Goal: Find specific page/section: Find specific page/section

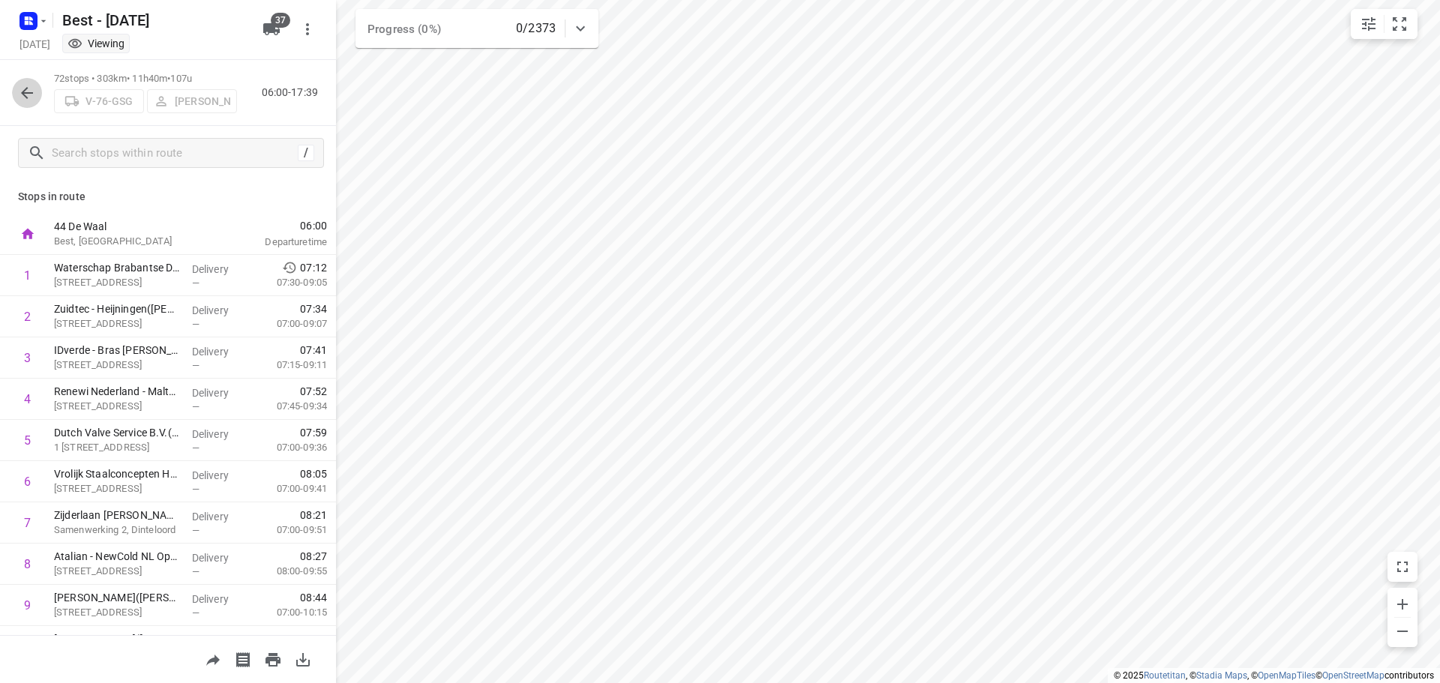
click at [13, 89] on button "button" at bounding box center [27, 93] width 30 height 30
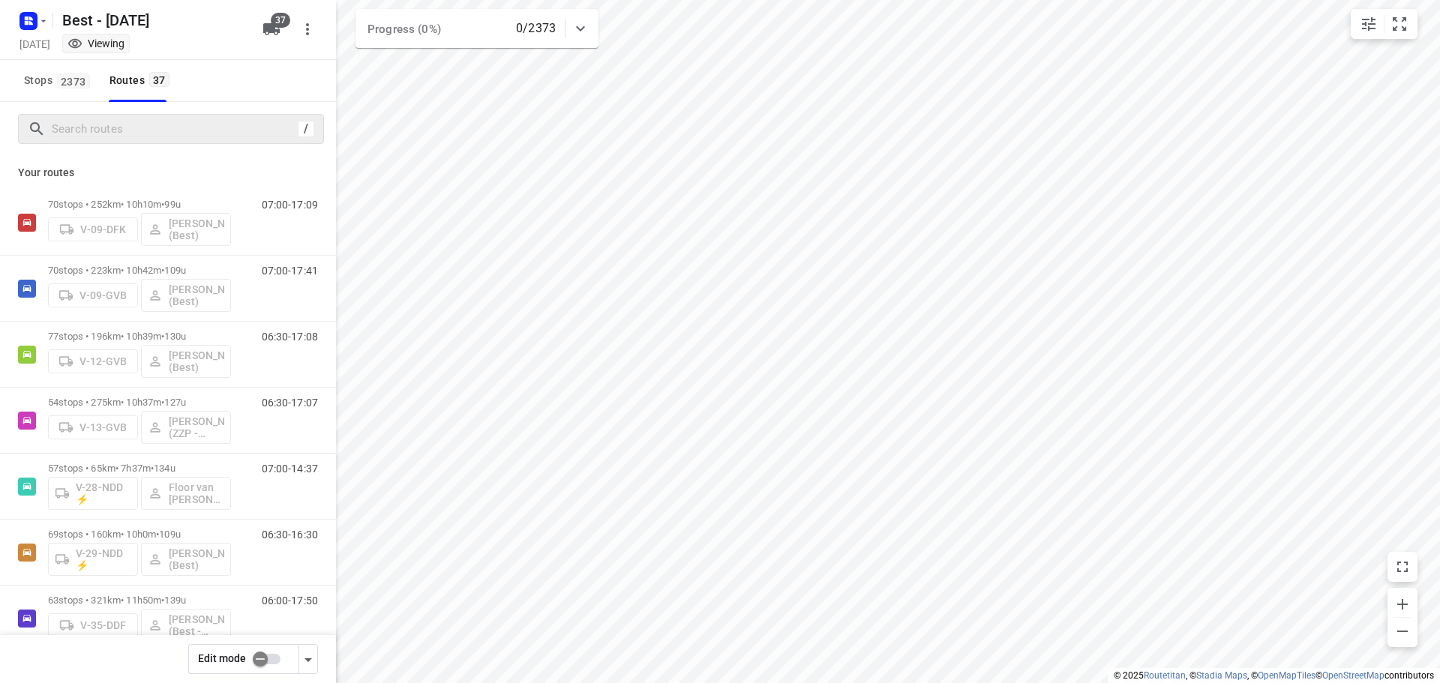
click at [240, 143] on div "/" at bounding box center [171, 129] width 306 height 30
click at [217, 145] on div "/" at bounding box center [168, 129] width 336 height 54
click at [217, 139] on input "Search routes" at bounding box center [172, 129] width 240 height 23
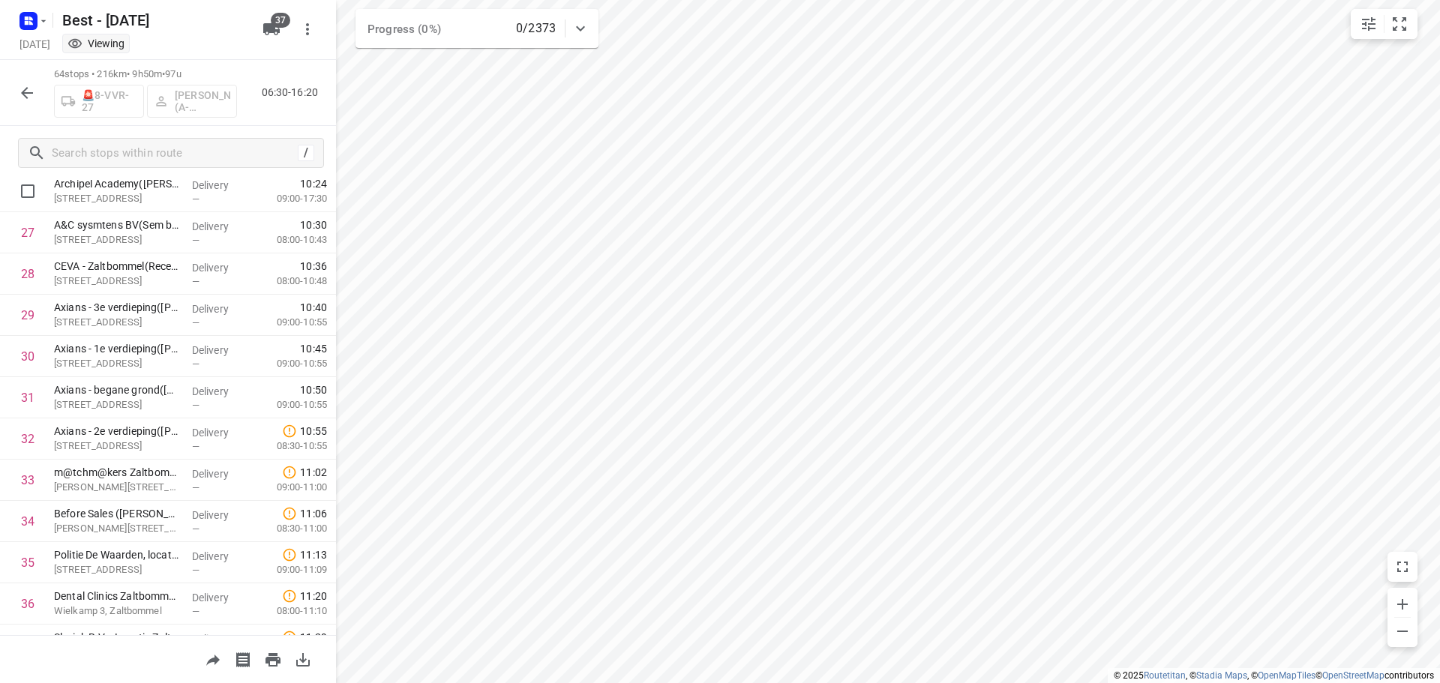
scroll to position [1125, 0]
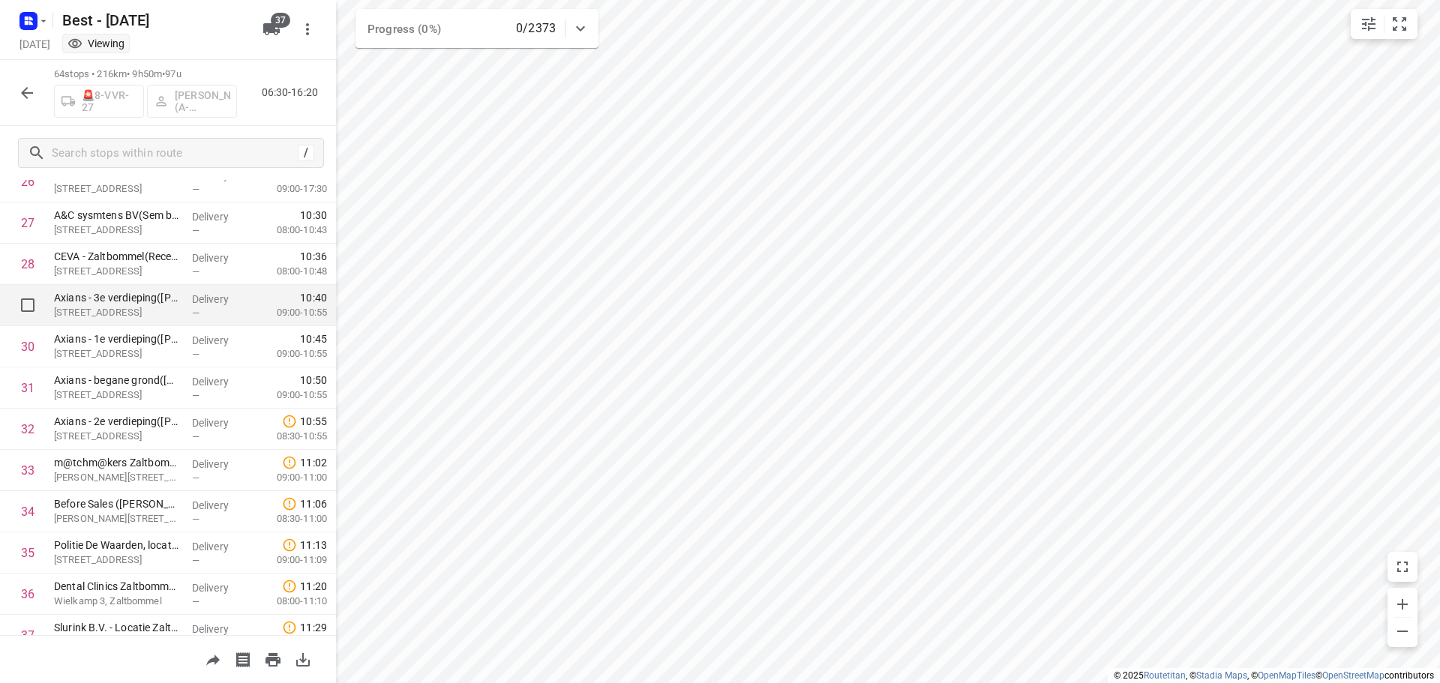
click at [133, 304] on p "Axians - 3e verdieping([PERSON_NAME])" at bounding box center [117, 297] width 126 height 15
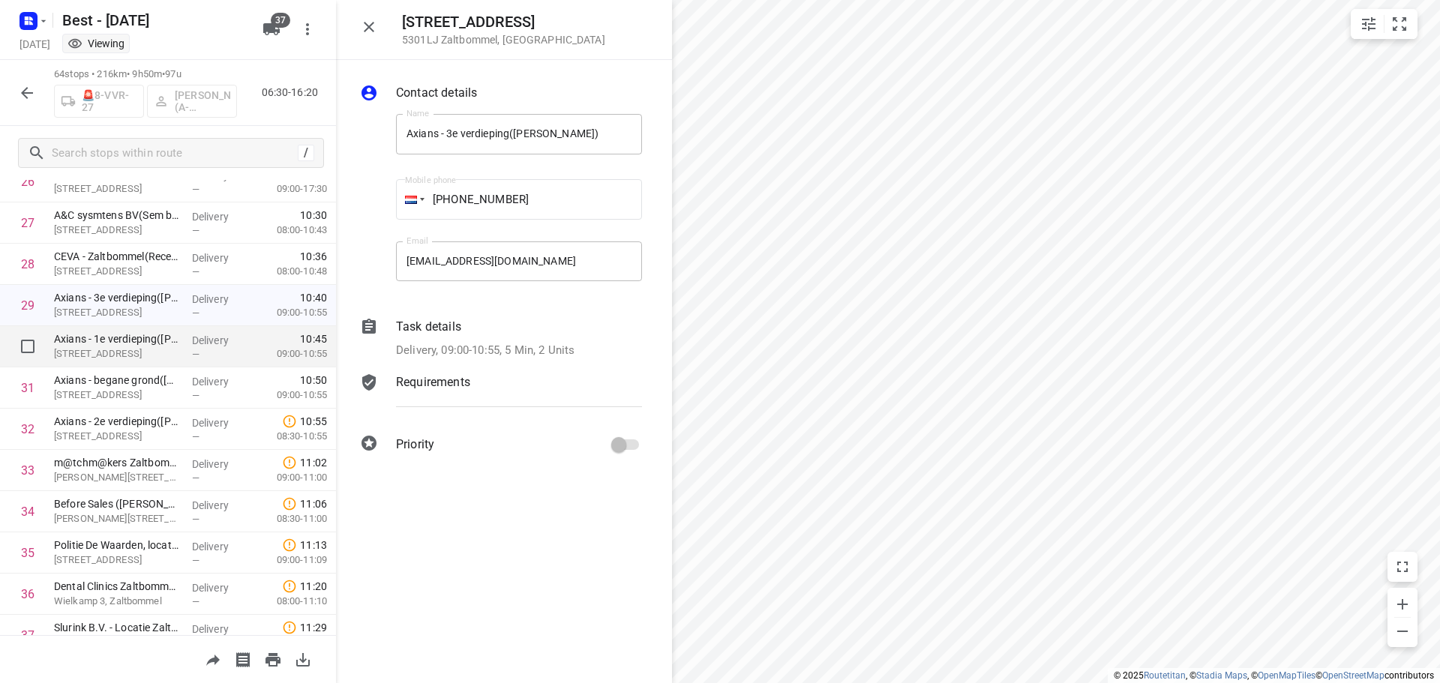
click at [220, 343] on p "Delivery" at bounding box center [219, 340] width 55 height 15
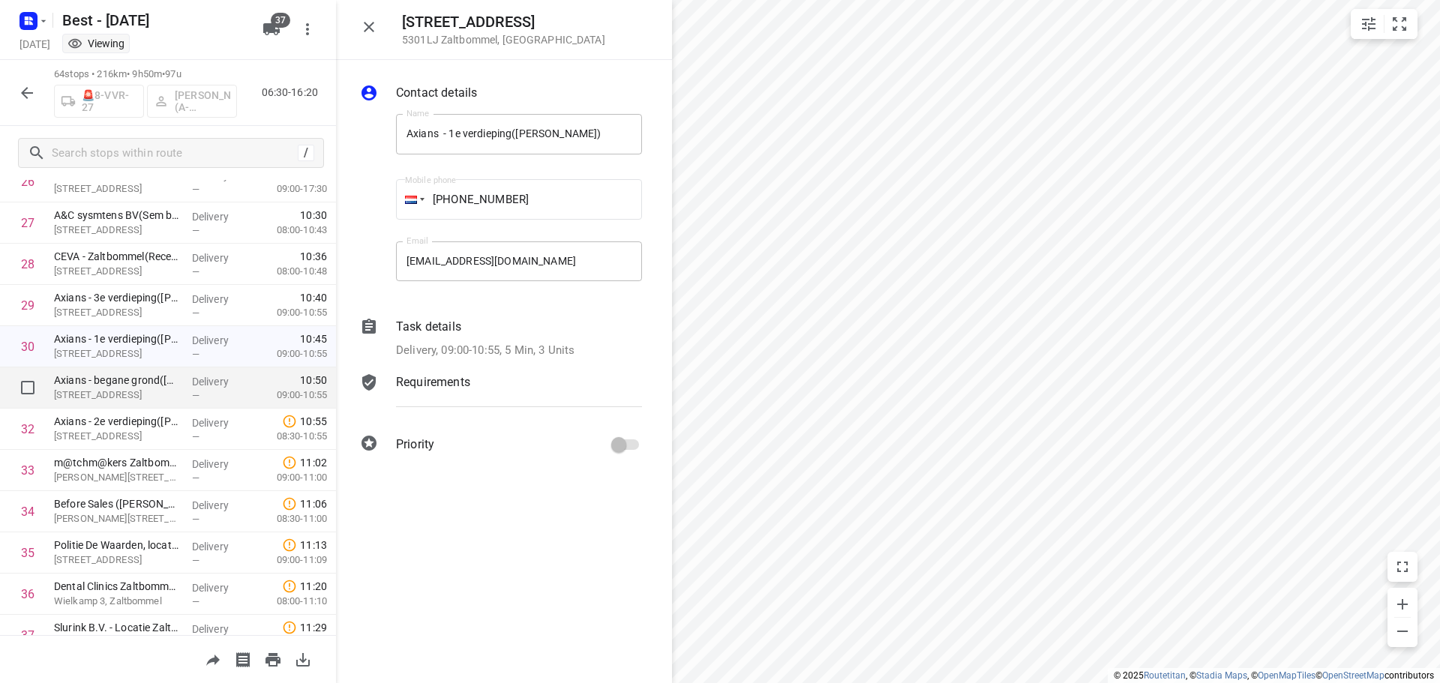
click at [196, 376] on p "Delivery" at bounding box center [219, 381] width 55 height 15
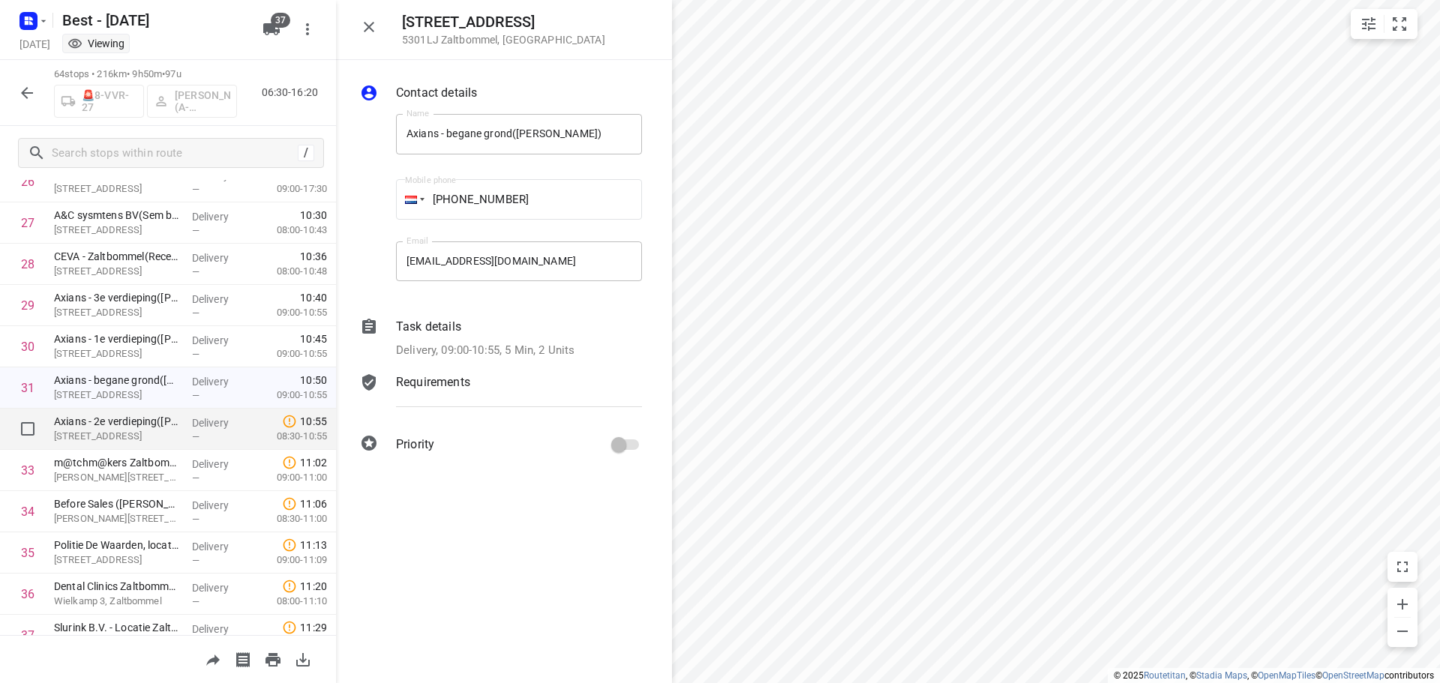
click at [167, 409] on div "Axians - 2e verdieping([PERSON_NAME]) [STREET_ADDRESS], Zaltbommel" at bounding box center [117, 429] width 138 height 41
click at [364, 15] on button "button" at bounding box center [369, 27] width 30 height 30
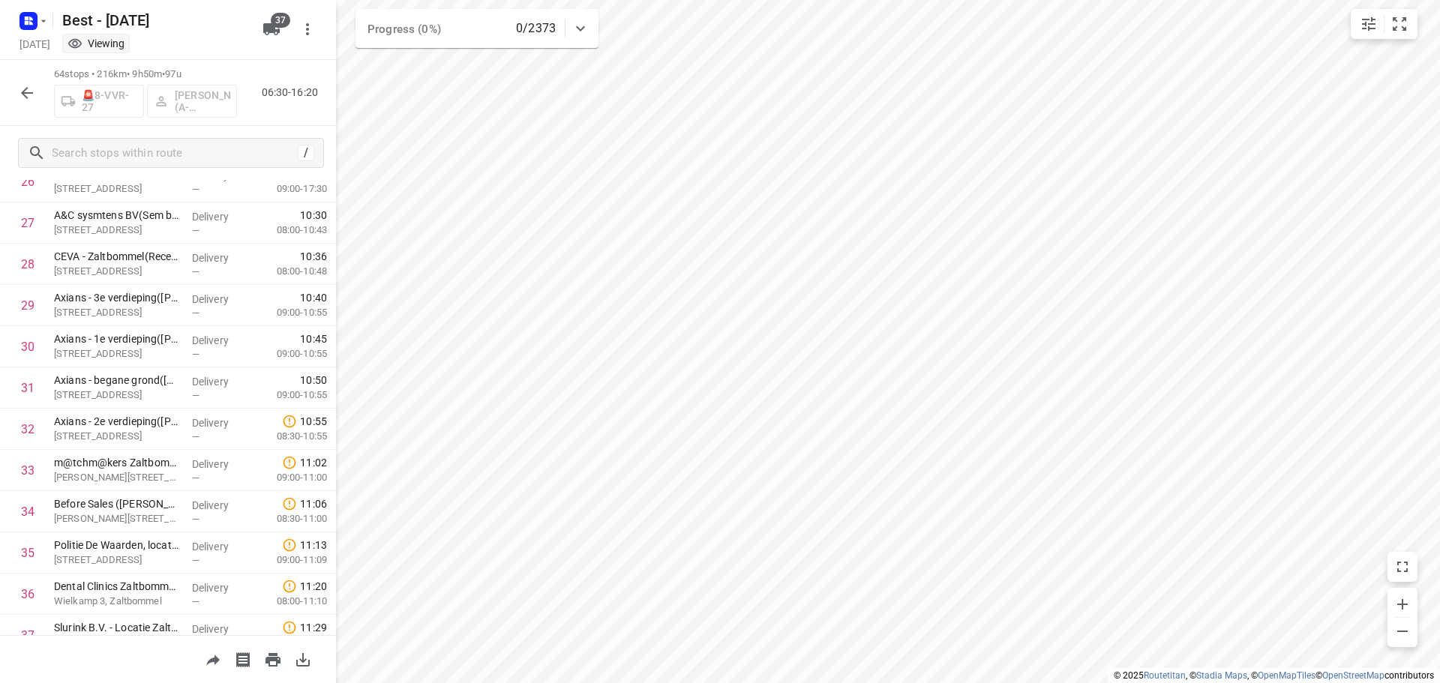
click at [38, 83] on button "button" at bounding box center [27, 93] width 30 height 30
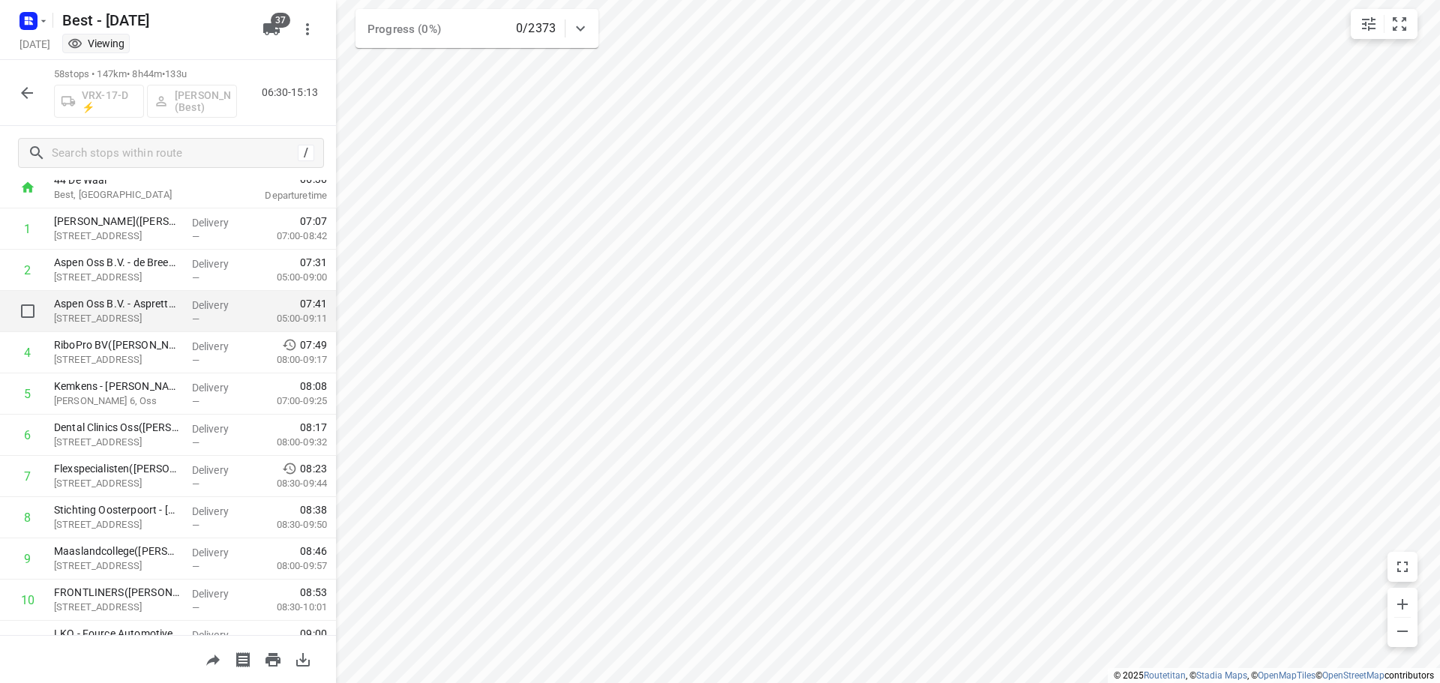
scroll to position [0, 0]
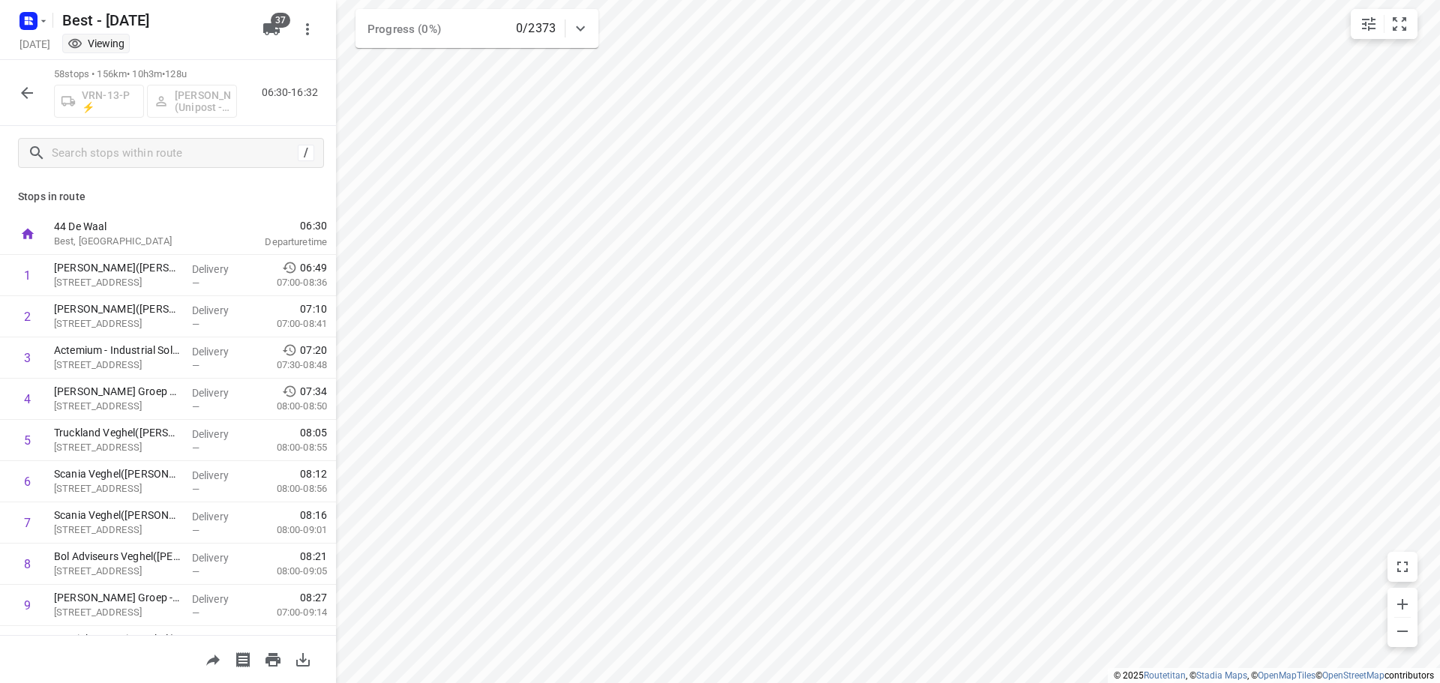
click at [33, 97] on icon "button" at bounding box center [27, 93] width 18 height 18
click at [36, 101] on button "button" at bounding box center [27, 93] width 30 height 30
